Goal: Navigation & Orientation: Find specific page/section

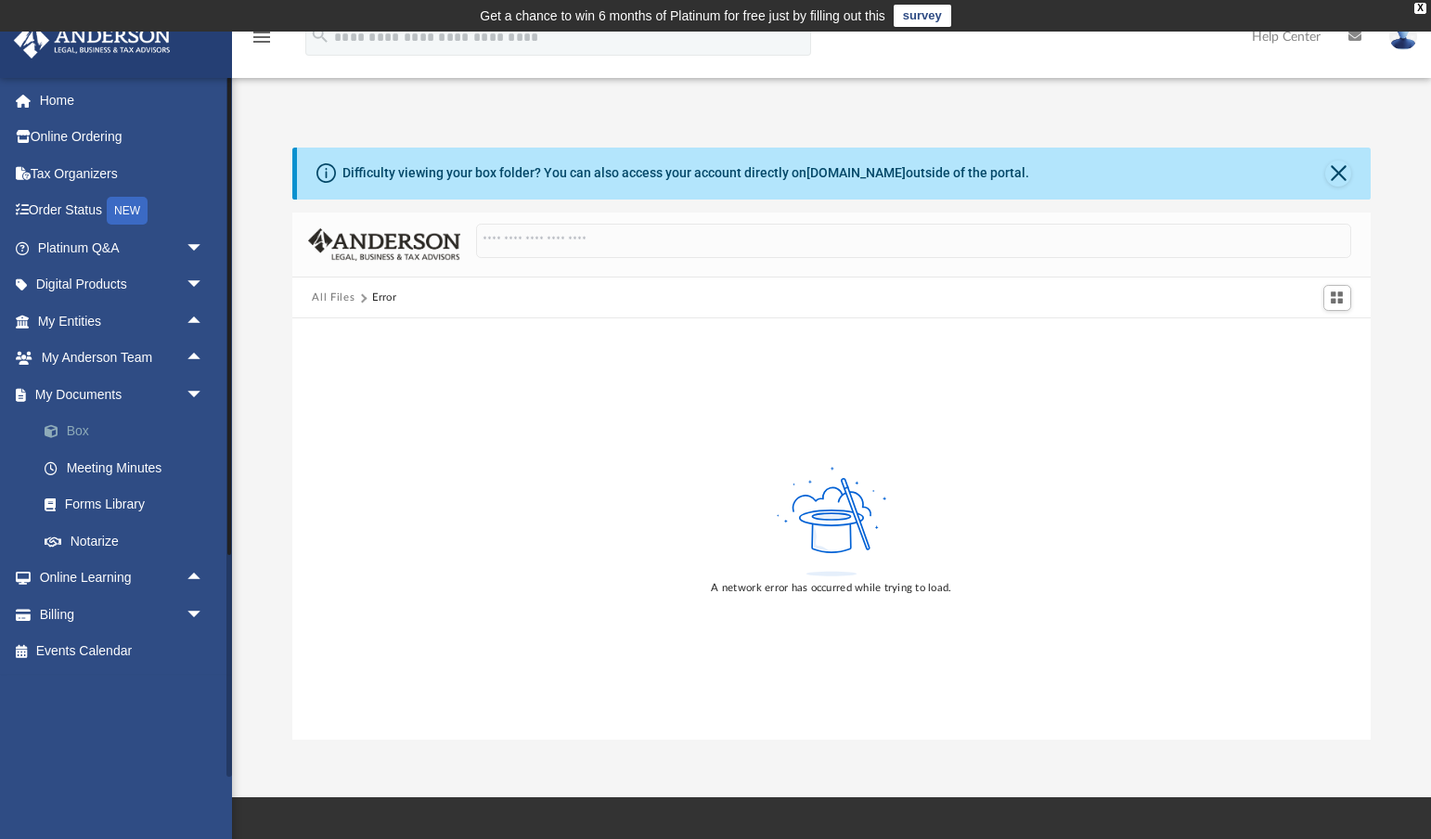
click at [71, 424] on link "Box" at bounding box center [129, 431] width 206 height 37
click at [86, 424] on link "Box" at bounding box center [129, 431] width 206 height 37
click at [83, 387] on link "My Documents arrow_drop_down" at bounding box center [122, 394] width 219 height 37
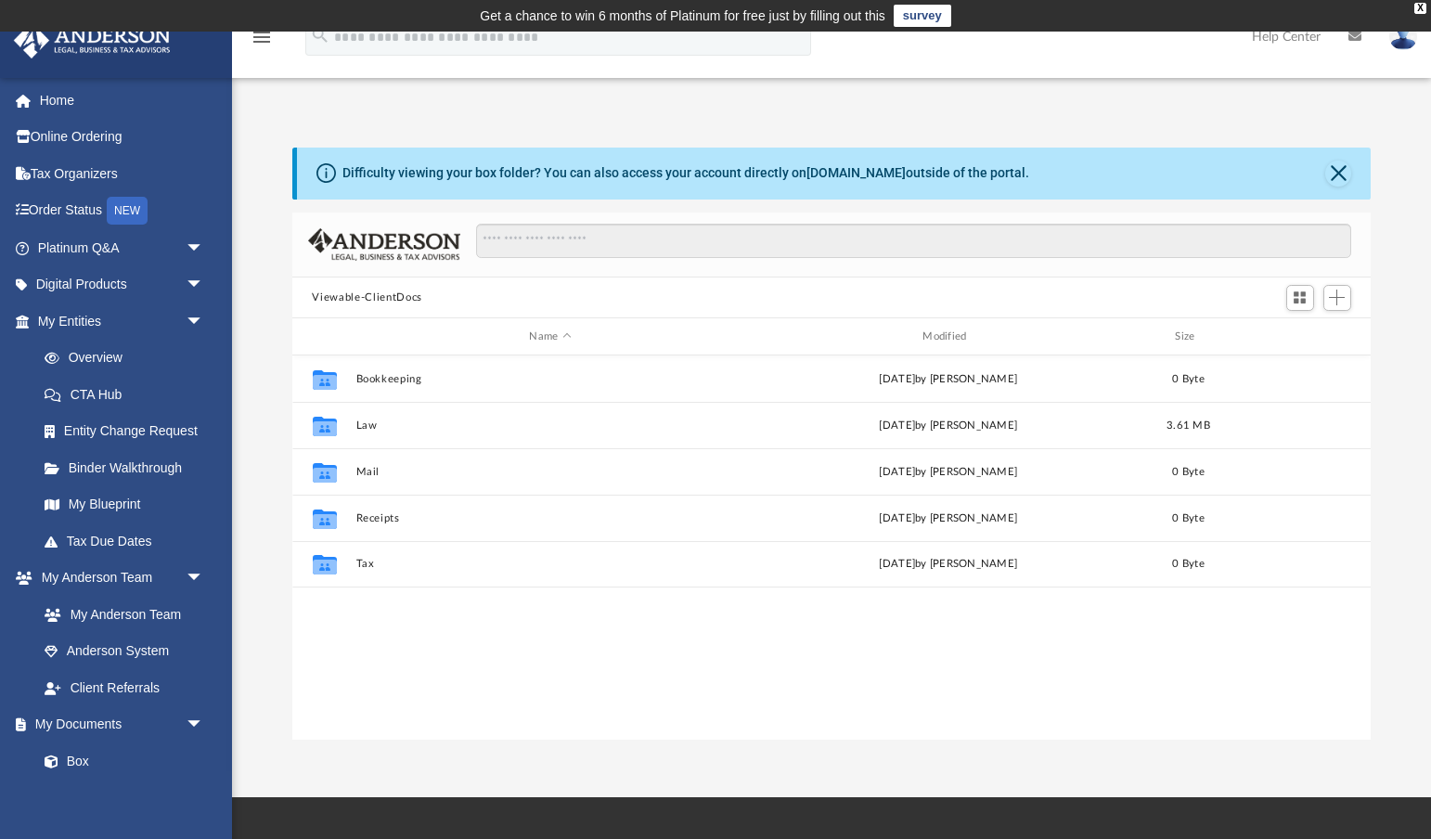
scroll to position [422, 1079]
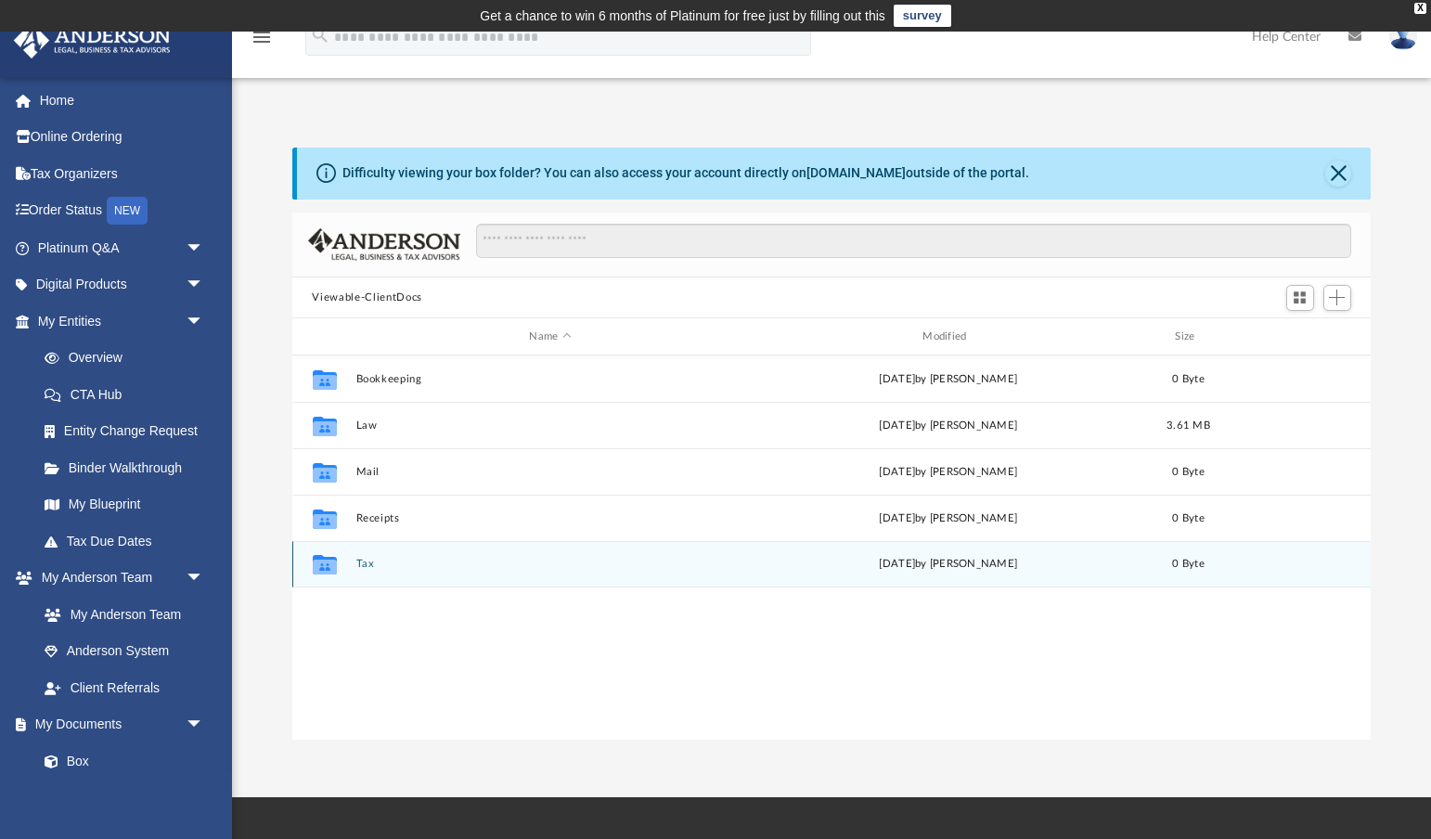
click at [362, 559] on button "Tax" at bounding box center [550, 565] width 390 height 12
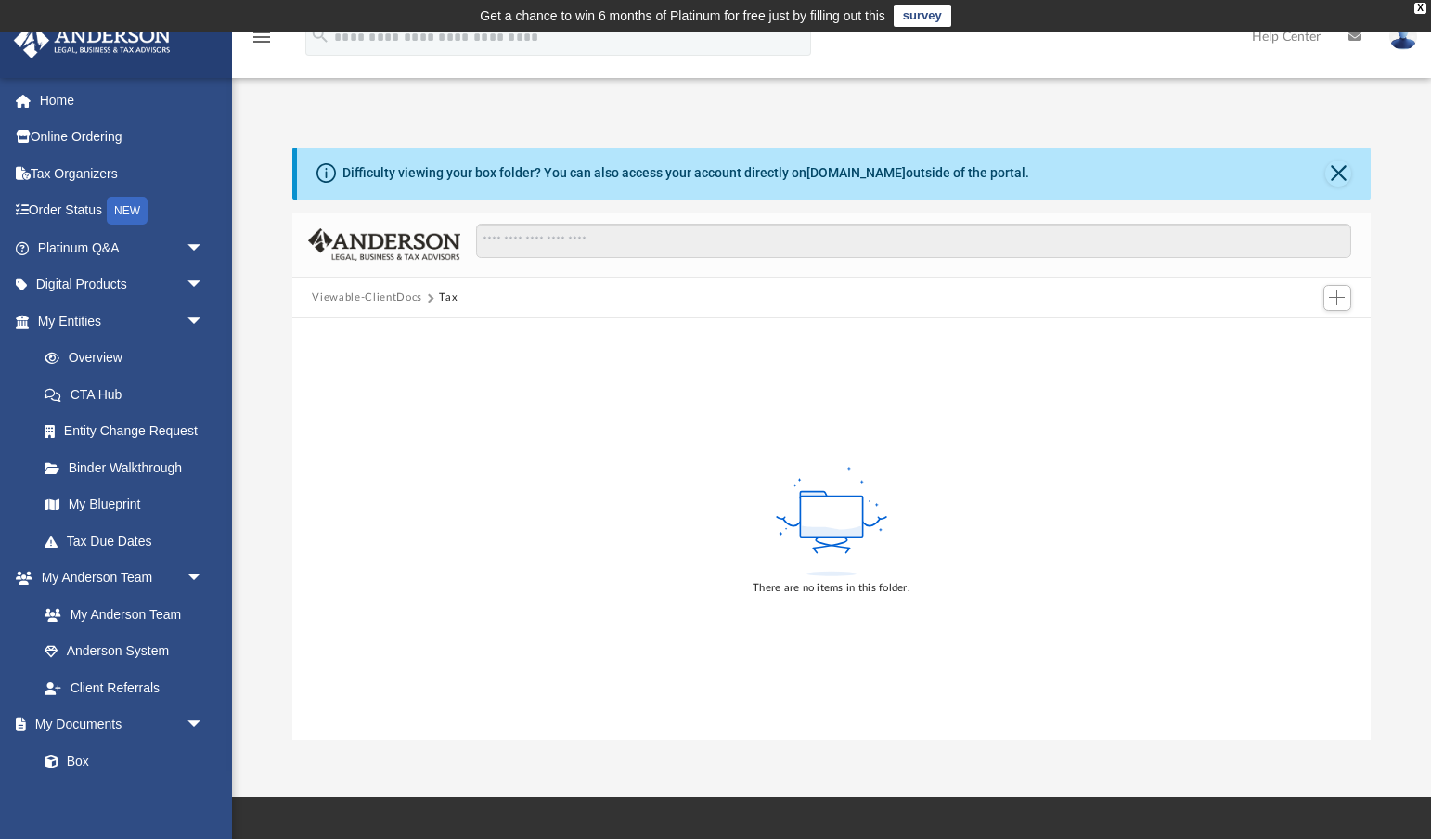
click at [393, 301] on button "Viewable-ClientDocs" at bounding box center [366, 297] width 109 height 17
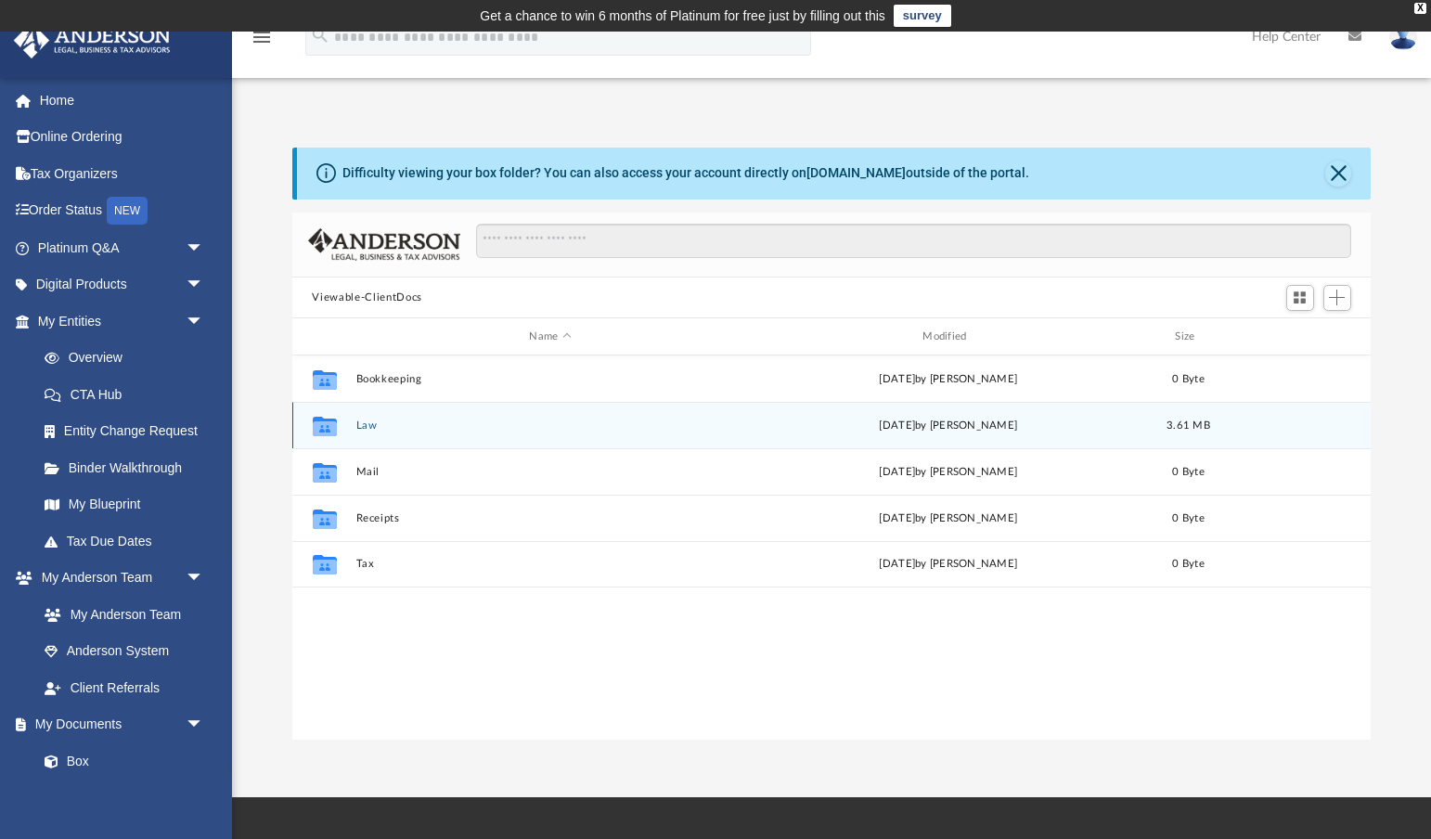
click at [345, 432] on div "Collaborated Folder" at bounding box center [324, 426] width 46 height 30
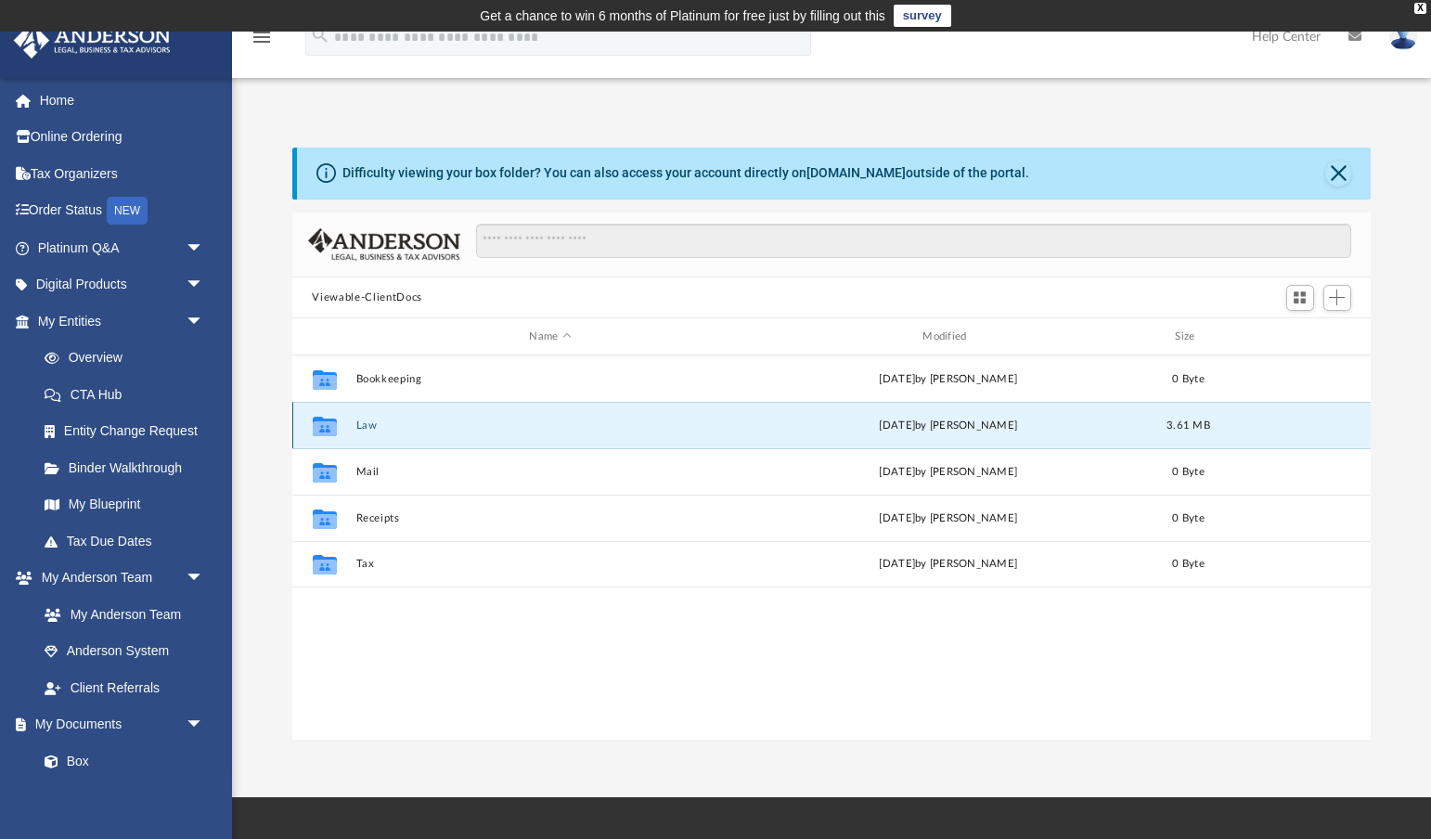
click at [369, 426] on button "Law" at bounding box center [550, 425] width 390 height 12
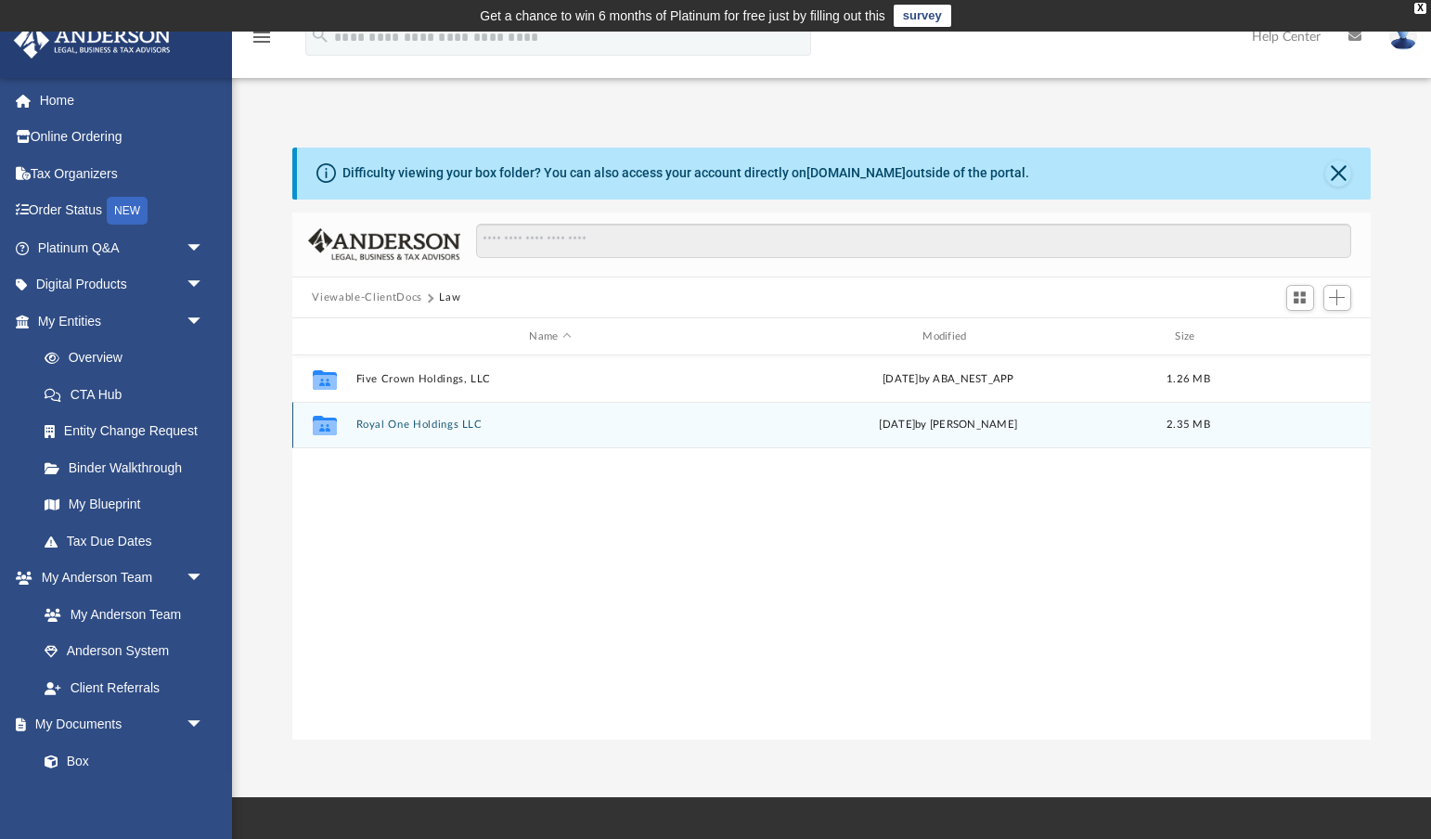
click at [369, 426] on button "Royal One Holdings LLC" at bounding box center [550, 425] width 390 height 12
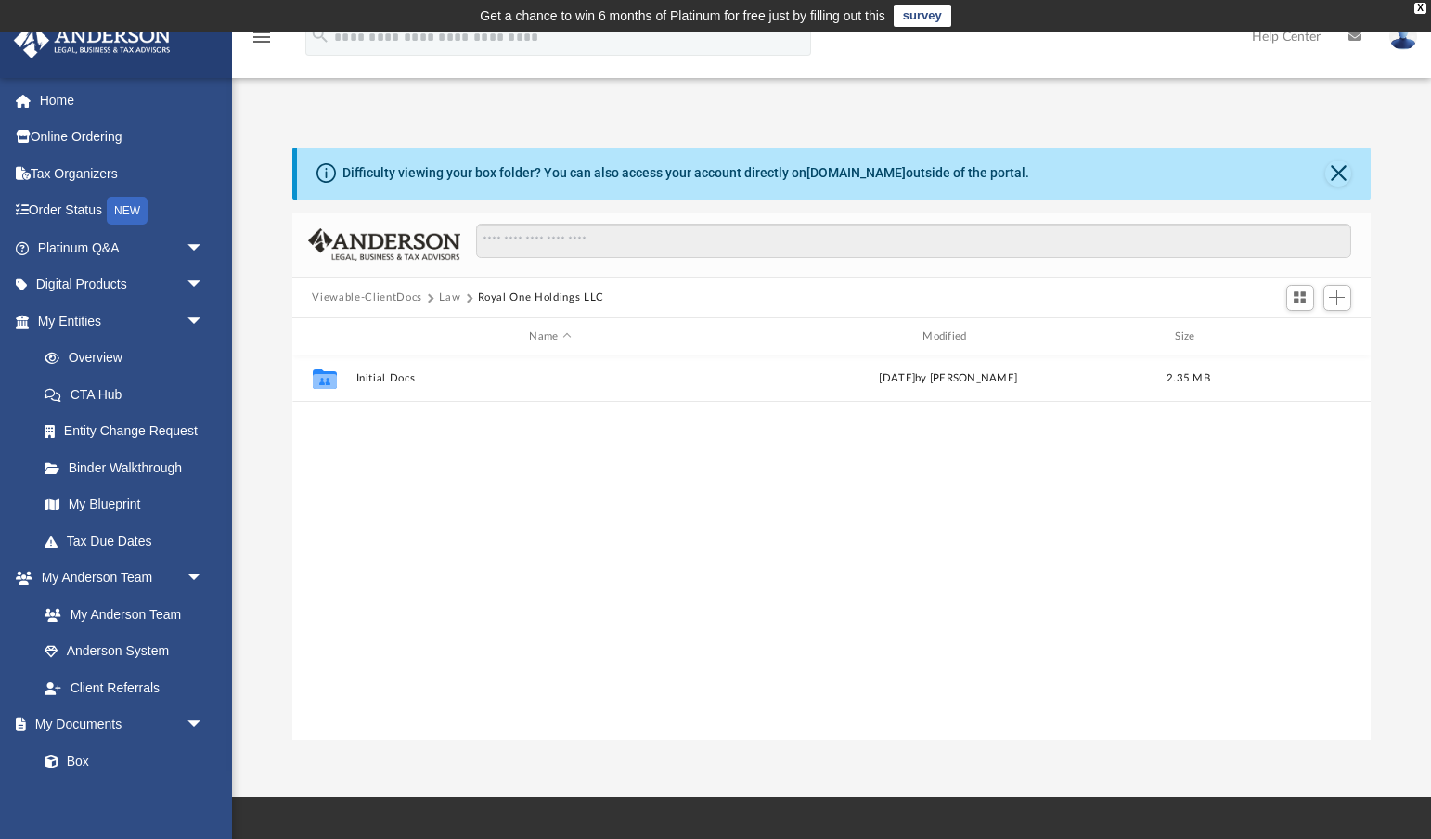
click at [444, 298] on button "Law" at bounding box center [449, 297] width 21 height 17
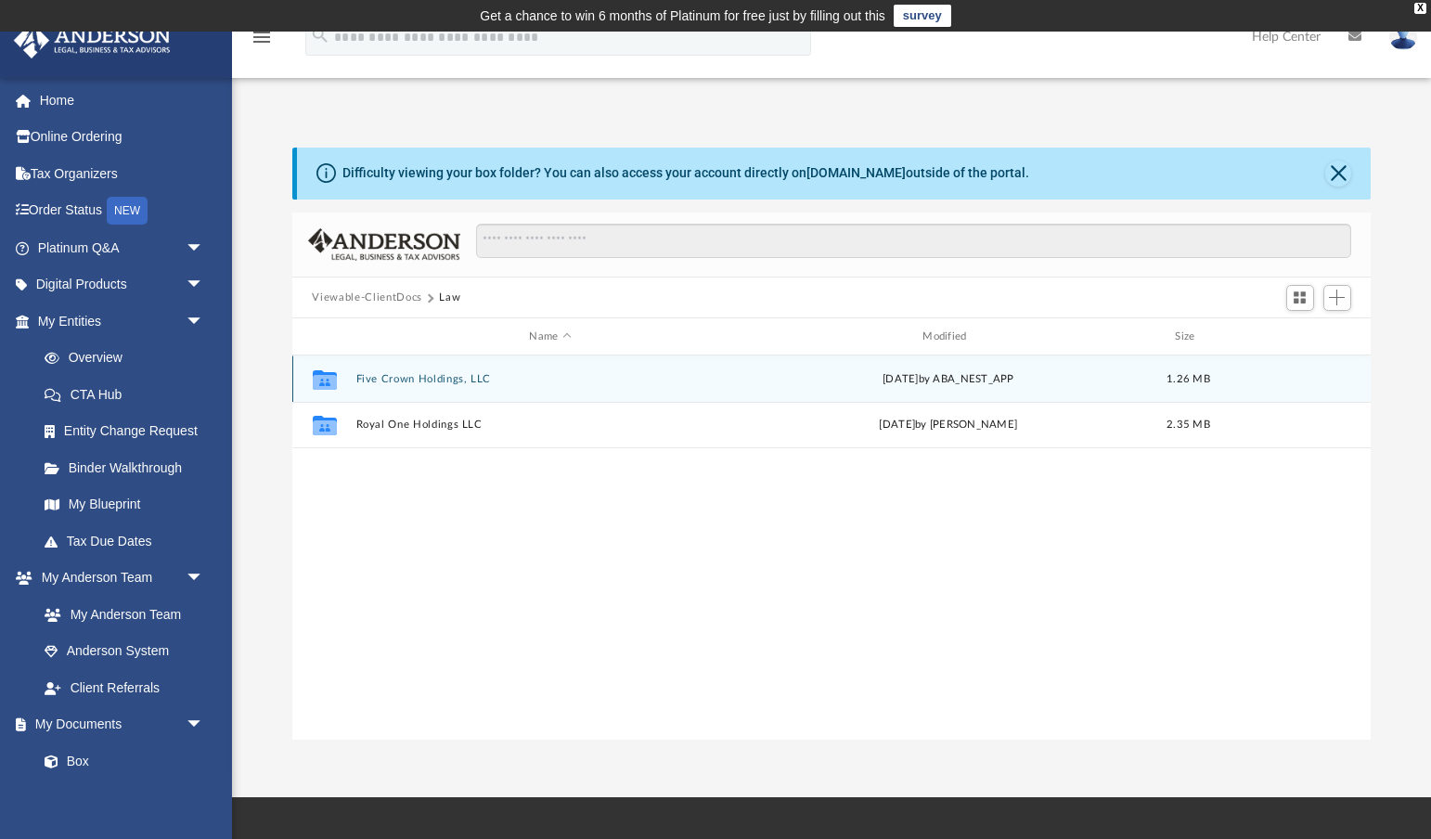
click at [363, 377] on button "Five Crown Holdings, LLC" at bounding box center [550, 379] width 390 height 12
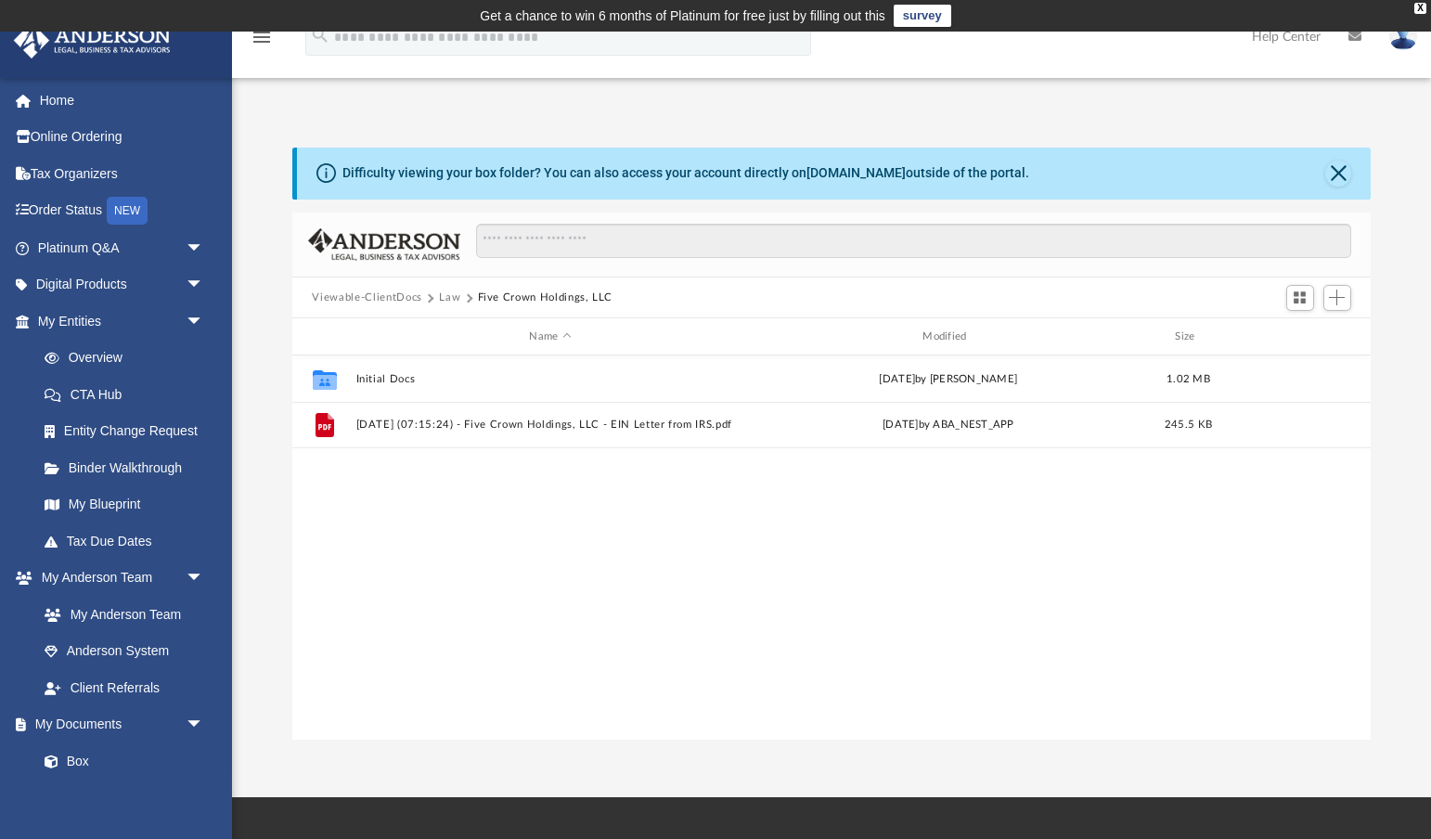
click at [449, 296] on button "Law" at bounding box center [449, 297] width 21 height 17
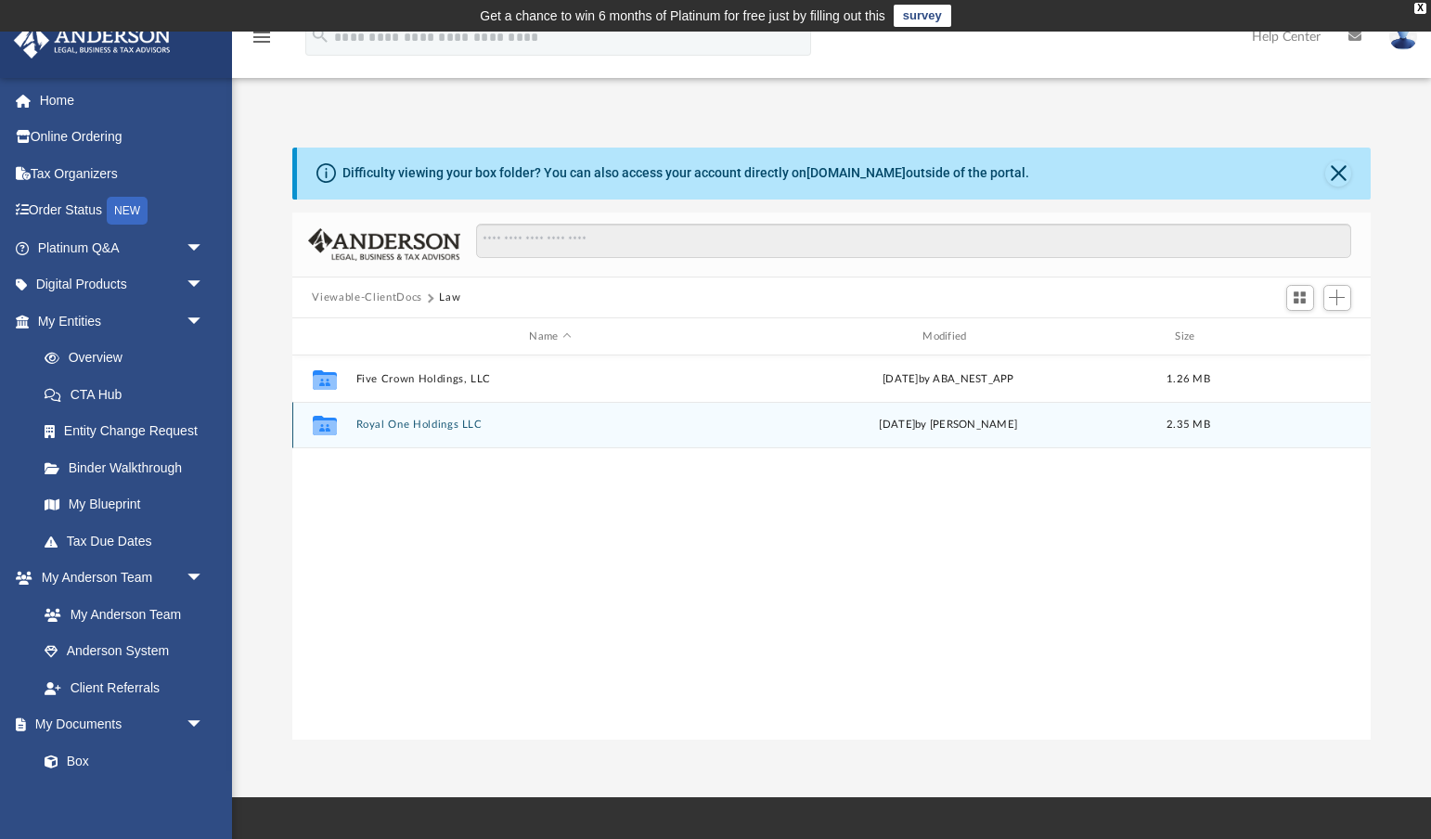
click at [405, 423] on button "Royal One Holdings LLC" at bounding box center [550, 425] width 390 height 12
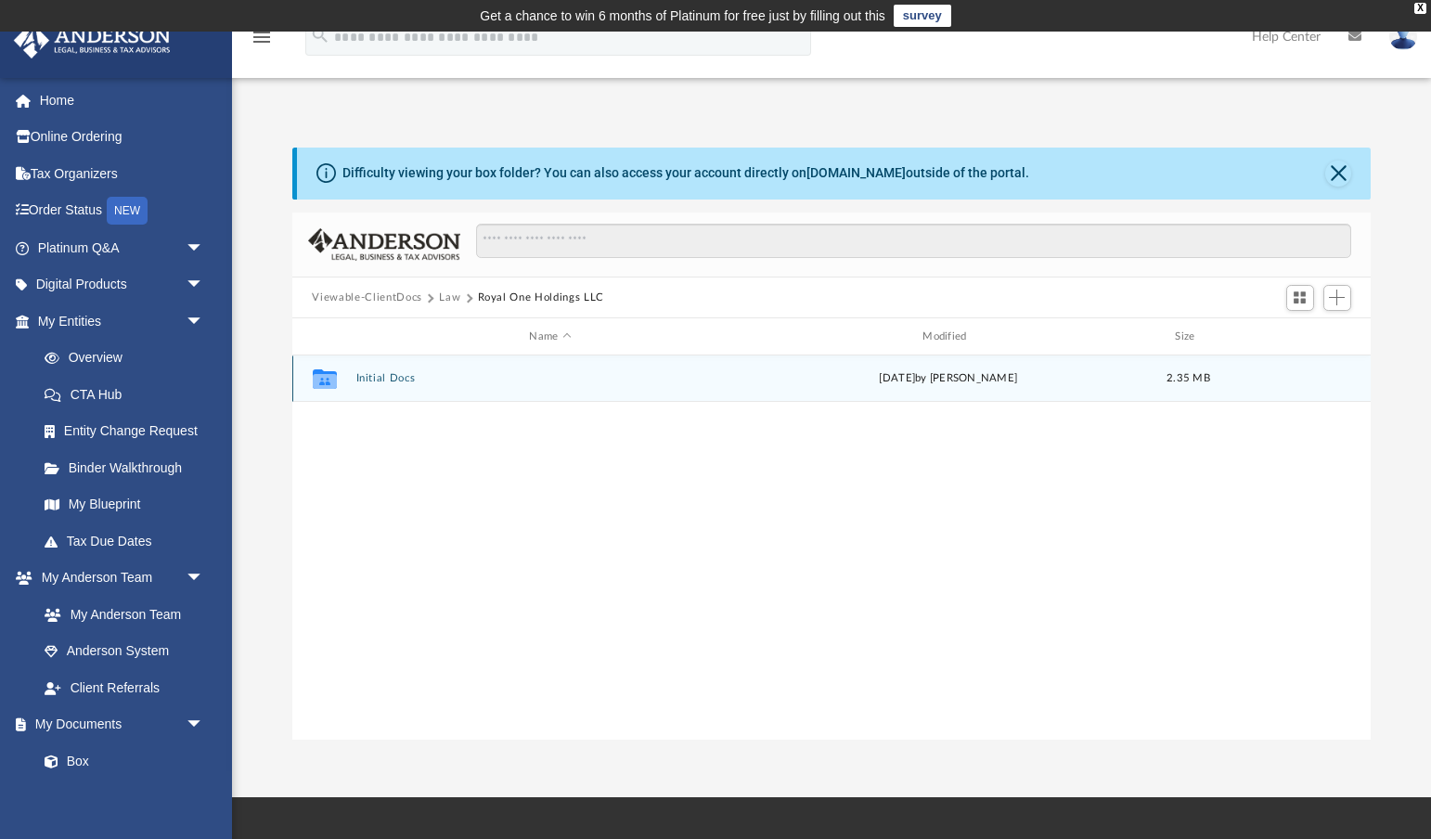
click at [398, 373] on button "Initial Docs" at bounding box center [550, 379] width 390 height 12
